Goal: Information Seeking & Learning: Learn about a topic

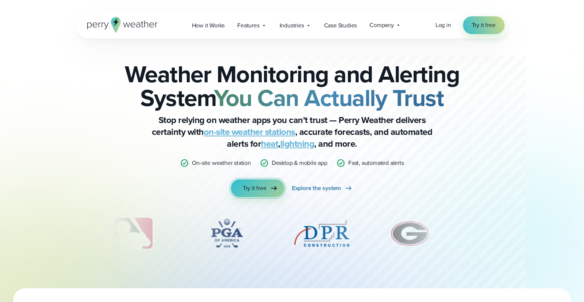
click at [262, 191] on span "Try it free" at bounding box center [255, 188] width 24 height 9
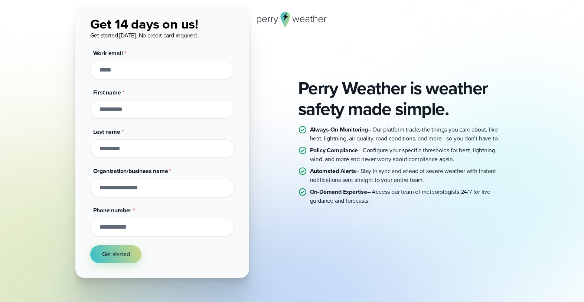
scroll to position [53, 0]
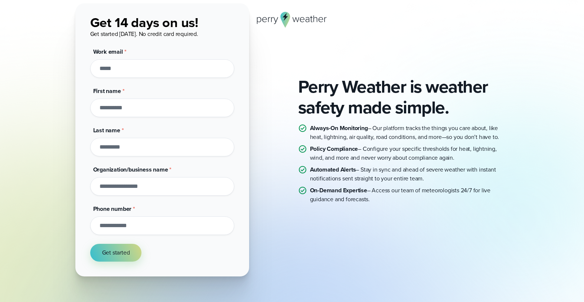
drag, startPoint x: 308, startPoint y: 148, endPoint x: 453, endPoint y: 161, distance: 146.0
click at [454, 160] on li "Policy Compliance – Configure your specific thresholds for heat, lightning, win…" at bounding box center [403, 154] width 211 height 18
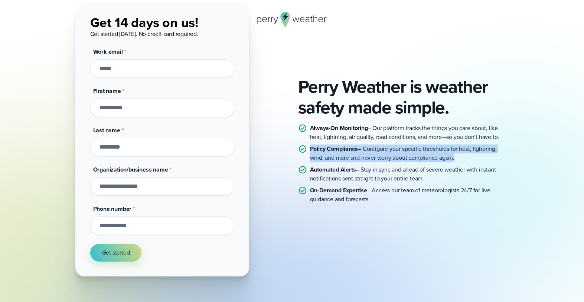
copy p "Policy Compliance – Configure your specific thresholds for heat, lightning, win…"
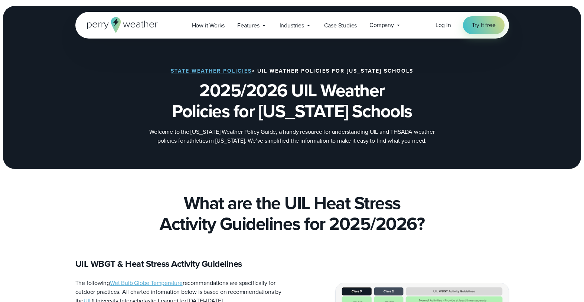
click at [246, 70] on link "State Weather Policies" at bounding box center [211, 71] width 81 height 8
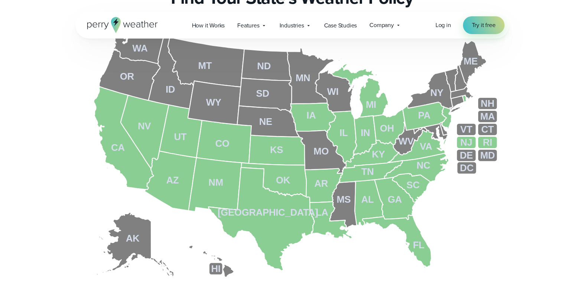
scroll to position [295, 0]
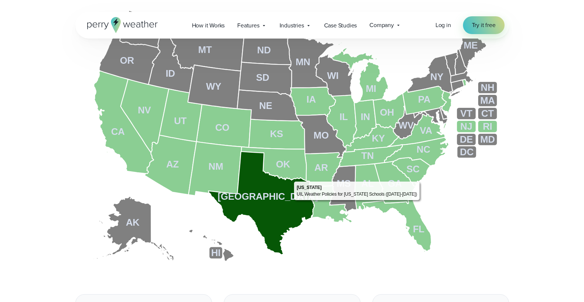
click at [291, 202] on icon at bounding box center [262, 204] width 106 height 104
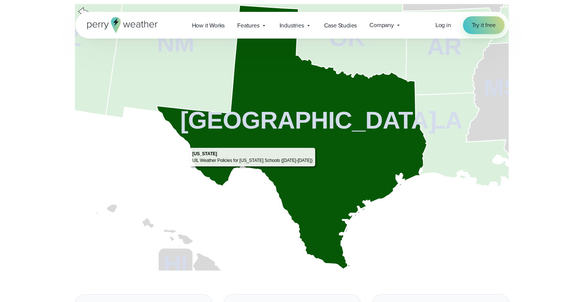
click at [317, 168] on icon at bounding box center [292, 137] width 270 height 264
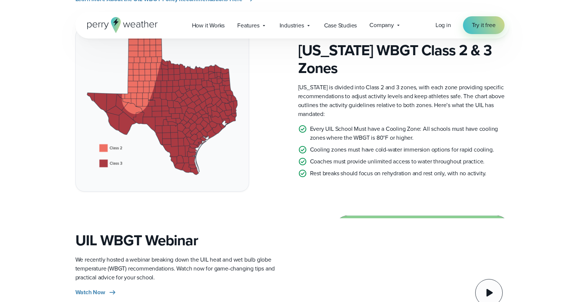
scroll to position [537, 0]
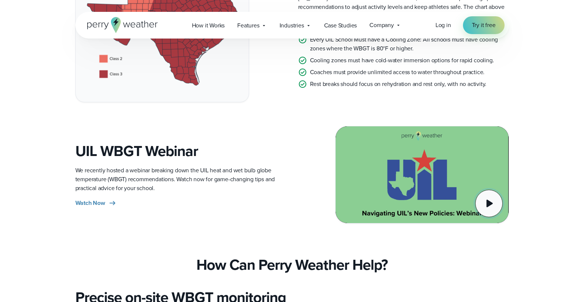
click at [487, 199] on icon at bounding box center [488, 203] width 15 height 15
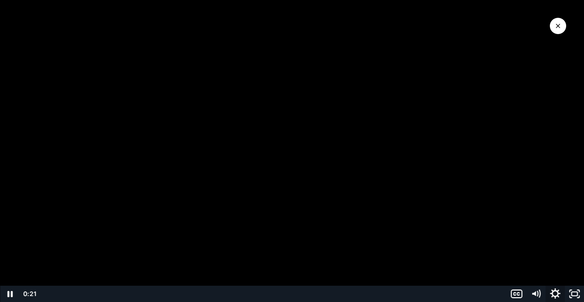
click at [557, 292] on icon "Show settings menu" at bounding box center [555, 294] width 10 height 10
click at [556, 260] on span "1x" at bounding box center [562, 261] width 34 height 16
click at [540, 257] on label "2x" at bounding box center [545, 261] width 77 height 17
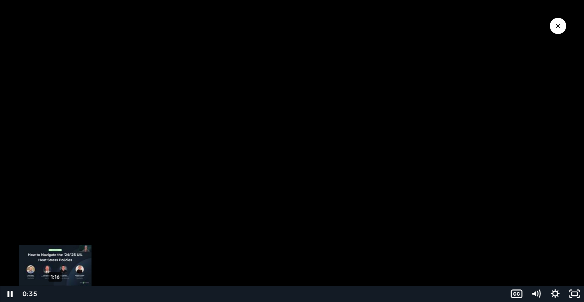
click at [55, 296] on div "1:16" at bounding box center [273, 294] width 456 height 16
click at [51, 296] on div "0:51" at bounding box center [273, 294] width 456 height 16
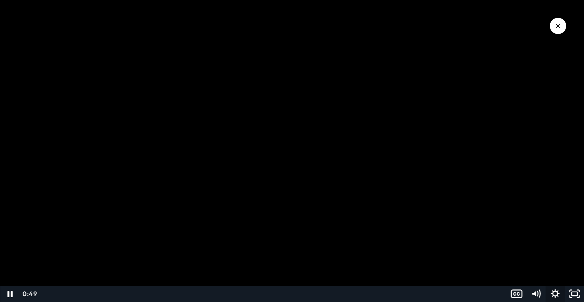
click at [552, 295] on icon "Show settings menu" at bounding box center [554, 294] width 9 height 9
click at [543, 258] on span "Speed" at bounding box center [528, 261] width 34 height 16
click at [535, 229] on label "1.5x" at bounding box center [545, 228] width 77 height 17
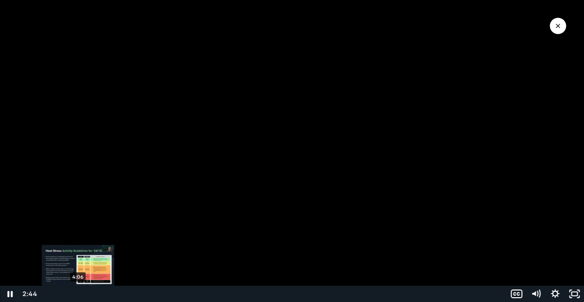
click at [78, 292] on div "4:06" at bounding box center [273, 294] width 456 height 16
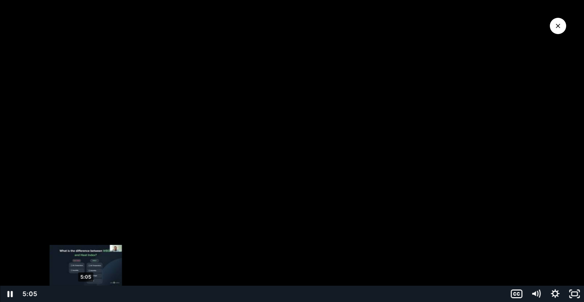
click at [86, 293] on div "5:05" at bounding box center [273, 294] width 456 height 16
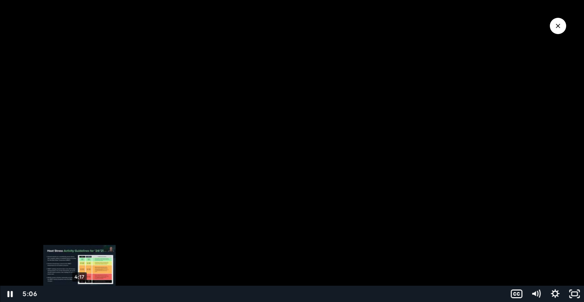
click at [79, 293] on div "4:17" at bounding box center [273, 294] width 456 height 16
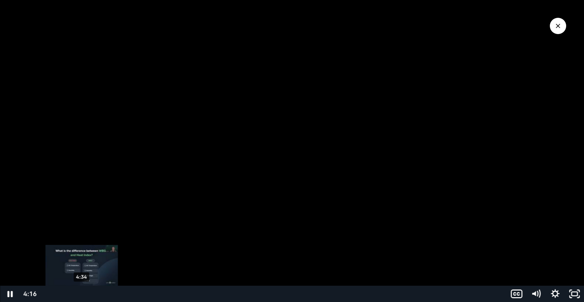
click at [82, 294] on div "4:34" at bounding box center [273, 294] width 456 height 16
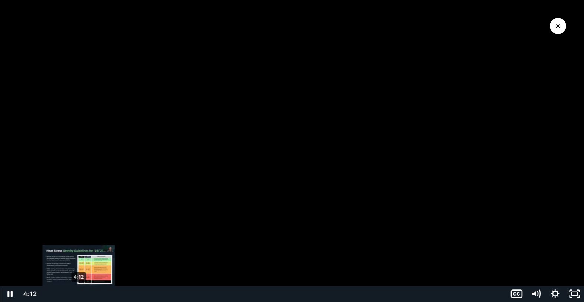
click at [79, 294] on div "Playbar" at bounding box center [79, 295] width 6 height 6
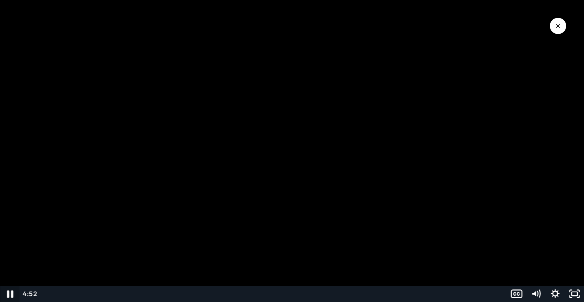
click at [9, 292] on icon "Pause" at bounding box center [10, 294] width 6 height 7
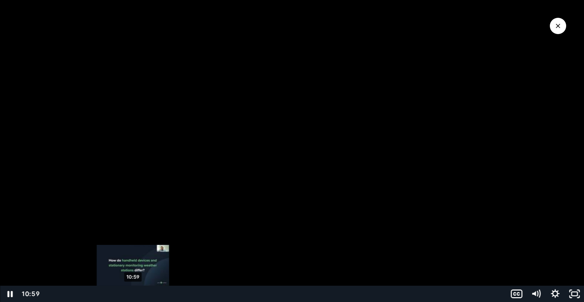
click at [133, 296] on div "10:59" at bounding box center [273, 294] width 456 height 16
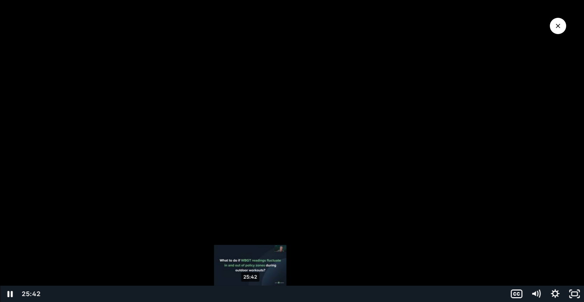
click at [250, 291] on div "25:42" at bounding box center [273, 294] width 456 height 16
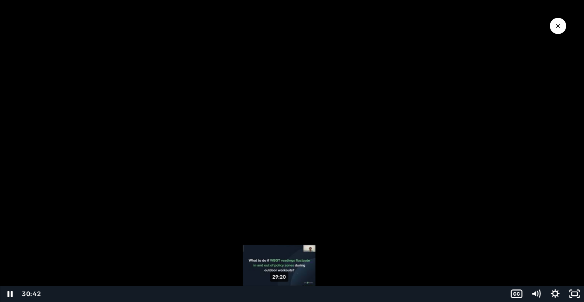
click at [278, 295] on div "29:20" at bounding box center [273, 294] width 456 height 16
click at [283, 295] on div "29:48" at bounding box center [273, 294] width 456 height 16
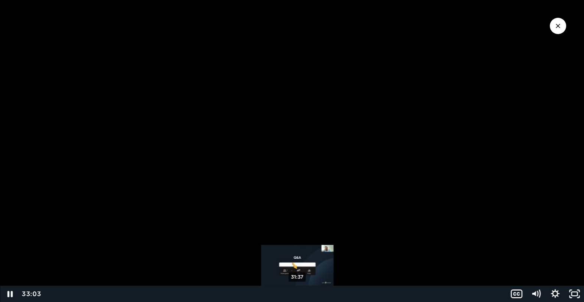
click at [298, 294] on div "31:37" at bounding box center [273, 294] width 456 height 16
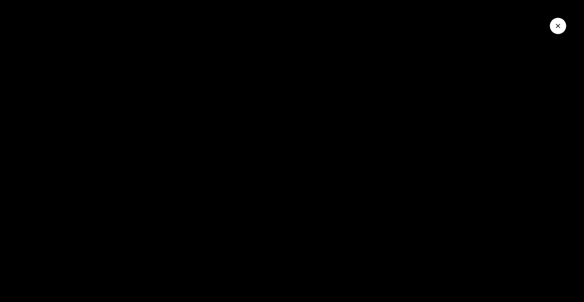
click at [559, 25] on icon "Close Video" at bounding box center [557, 25] width 7 height 7
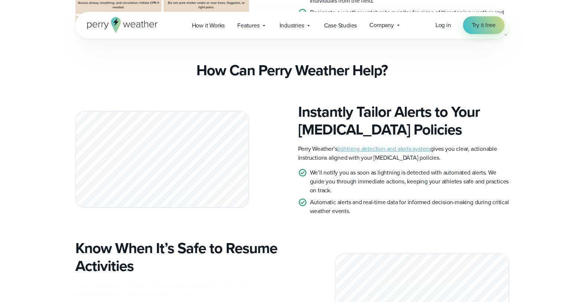
scroll to position [1607, 0]
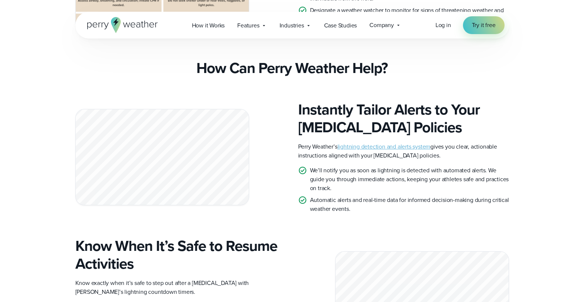
click at [462, 214] on p "Automatic alerts and real-time data for informed decision-making during critica…" at bounding box center [409, 205] width 199 height 18
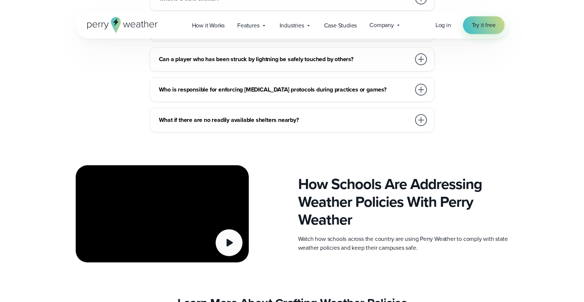
scroll to position [2728, 0]
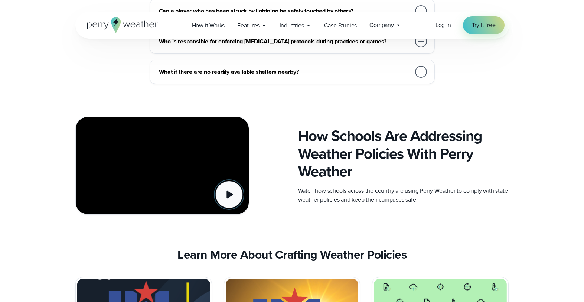
click at [223, 202] on icon at bounding box center [229, 194] width 15 height 15
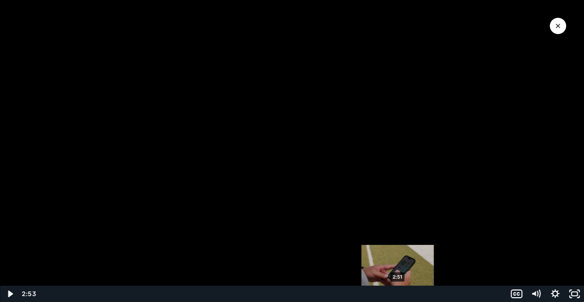
click at [398, 294] on div "2:51" at bounding box center [272, 294] width 460 height 16
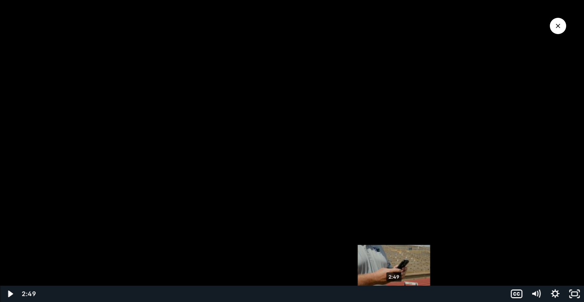
click at [394, 294] on div "2:49" at bounding box center [272, 294] width 460 height 16
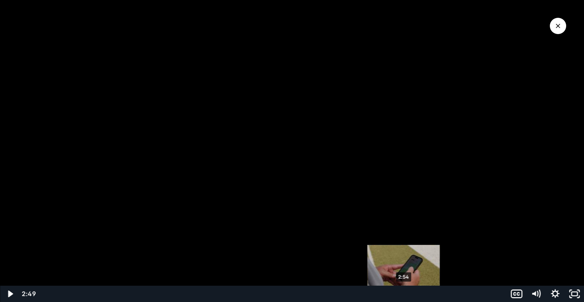
click at [404, 293] on div "2:54" at bounding box center [272, 294] width 460 height 16
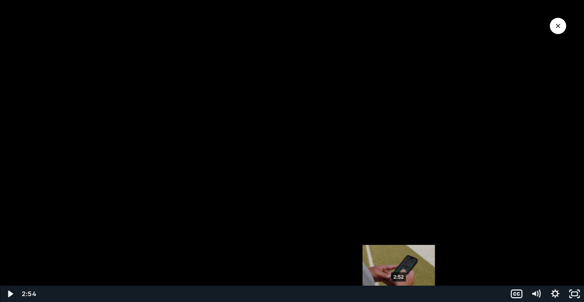
click at [399, 294] on div "2:52" at bounding box center [272, 294] width 460 height 16
click at [396, 293] on div "Playbar" at bounding box center [399, 295] width 6 height 6
click at [401, 293] on div "2:52" at bounding box center [272, 294] width 460 height 16
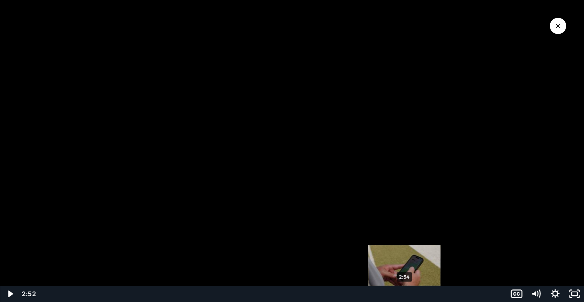
click at [404, 293] on div "2:54" at bounding box center [272, 294] width 460 height 16
click at [401, 294] on div "2:52" at bounding box center [272, 294] width 460 height 16
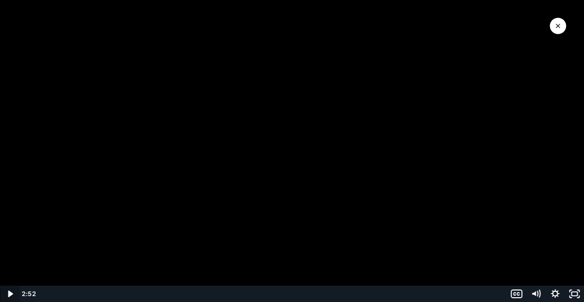
click at [12, 293] on icon "Play Video" at bounding box center [10, 294] width 19 height 16
click at [10, 294] on icon "Pause" at bounding box center [9, 294] width 19 height 16
click at [0, 286] on button "Play Video" at bounding box center [9, 294] width 19 height 16
click at [556, 27] on icon "Close Video" at bounding box center [557, 26] width 4 height 4
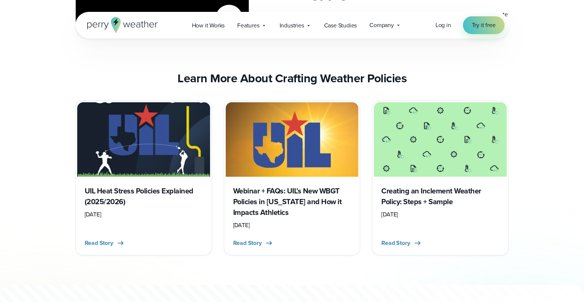
scroll to position [2900, 0]
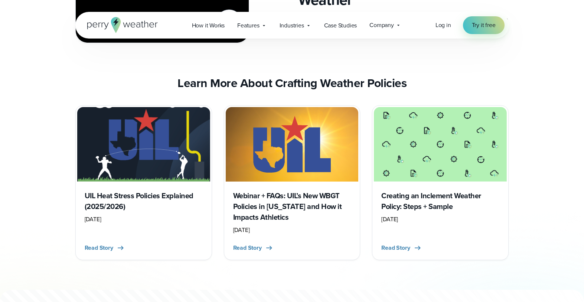
click at [436, 212] on h3 "Creating an Inclement Weather Policy: Steps + Sample" at bounding box center [440, 202] width 118 height 22
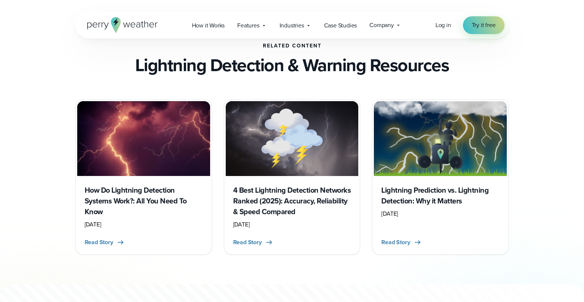
scroll to position [1902, 0]
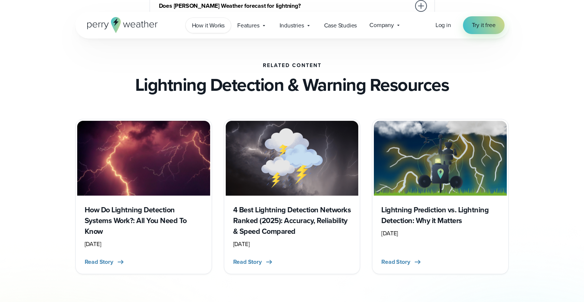
click at [204, 29] on span "How it Works" at bounding box center [208, 25] width 33 height 9
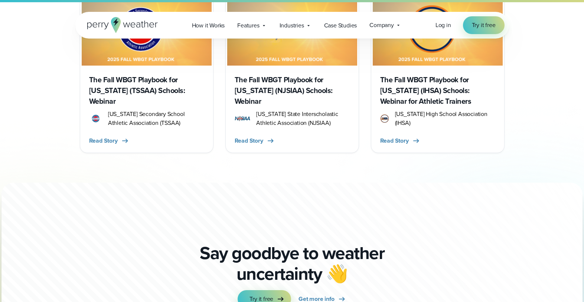
scroll to position [3071, 0]
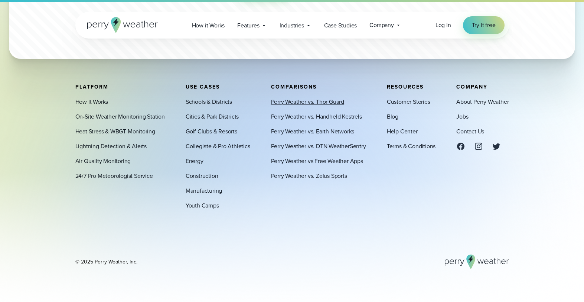
click at [309, 100] on link "Perry Weather vs. Thor Guard" at bounding box center [307, 102] width 73 height 9
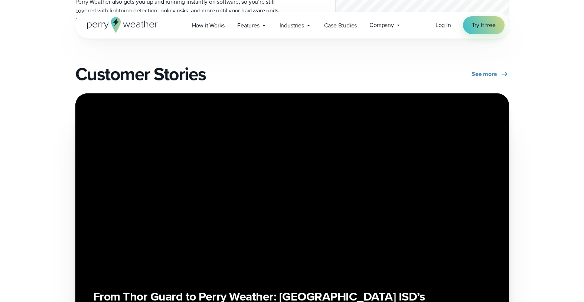
scroll to position [2341, 0]
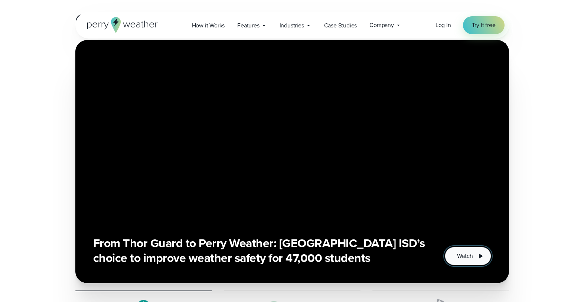
click at [470, 252] on span "Watch" at bounding box center [465, 256] width 16 height 9
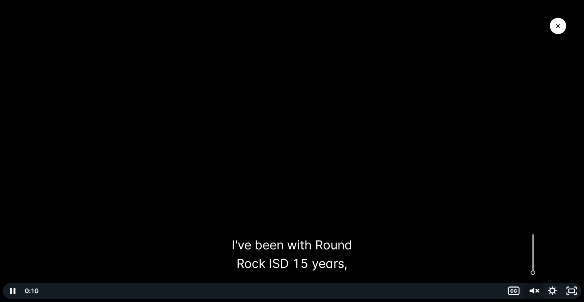
click at [532, 290] on icon "Unmute" at bounding box center [531, 291] width 4 height 6
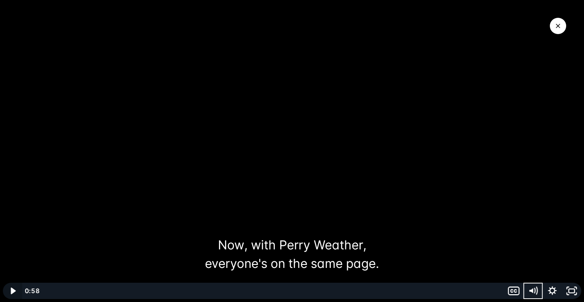
click at [12, 291] on icon "Play Video" at bounding box center [13, 291] width 5 height 7
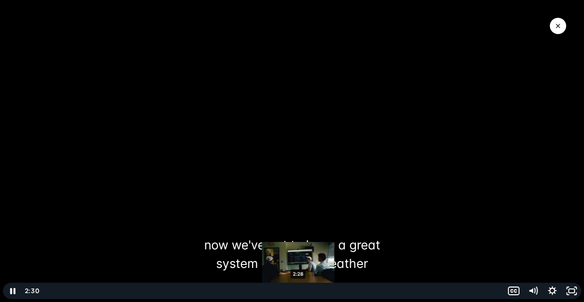
click at [3, 283] on button "Pause" at bounding box center [12, 291] width 19 height 16
click at [3, 283] on button "Play Video" at bounding box center [12, 291] width 19 height 16
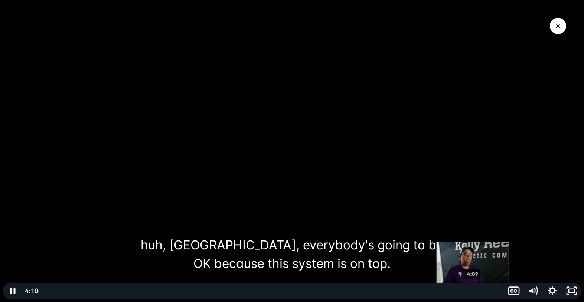
click at [473, 291] on div "4:09" at bounding box center [272, 291] width 454 height 16
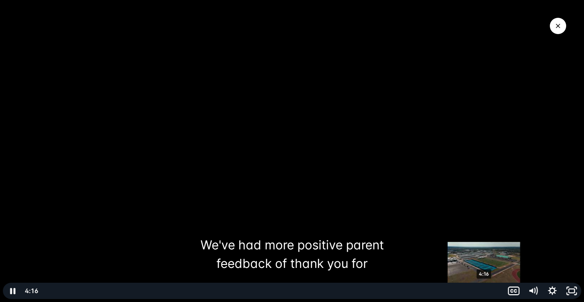
click at [484, 291] on div "4:16" at bounding box center [272, 291] width 454 height 16
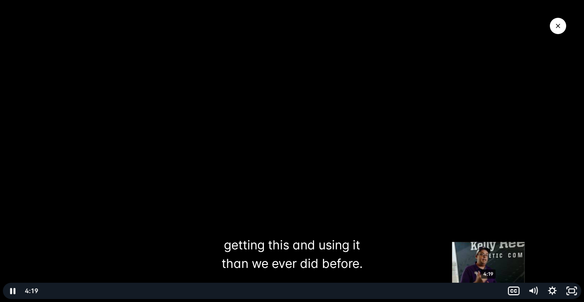
click at [488, 290] on div "4:19" at bounding box center [272, 291] width 454 height 16
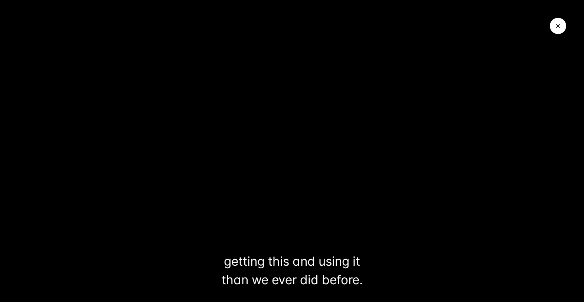
click at [555, 29] on icon "Close Video" at bounding box center [557, 25] width 7 height 7
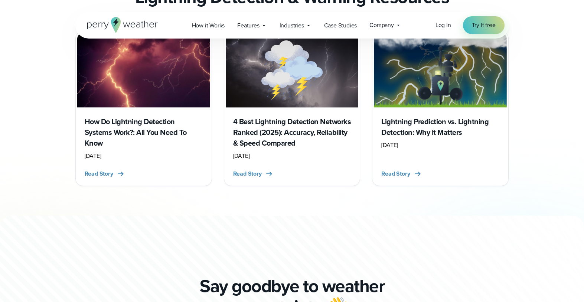
scroll to position [2863, 0]
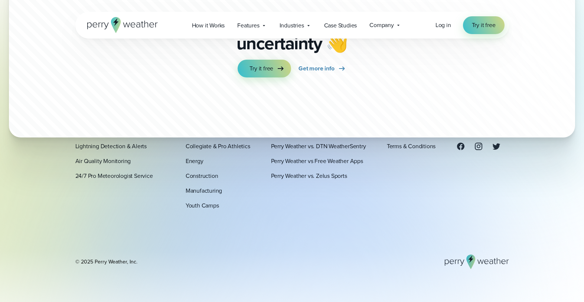
scroll to position [2119, 0]
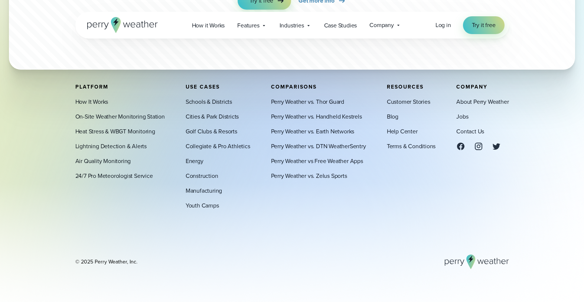
click at [484, 150] on div at bounding box center [478, 146] width 45 height 9
click at [478, 148] on icon at bounding box center [478, 146] width 7 height 7
click at [351, 165] on link "Perry Weather vs Free Weather Apps" at bounding box center [317, 161] width 92 height 9
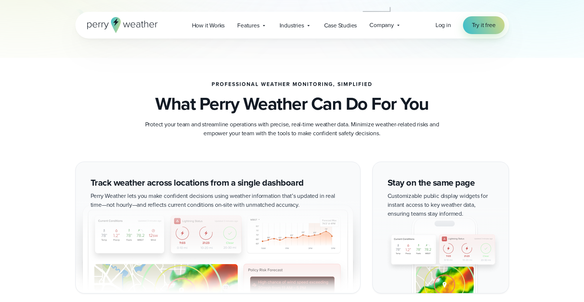
scroll to position [351, 0]
